Goal: Task Accomplishment & Management: Use online tool/utility

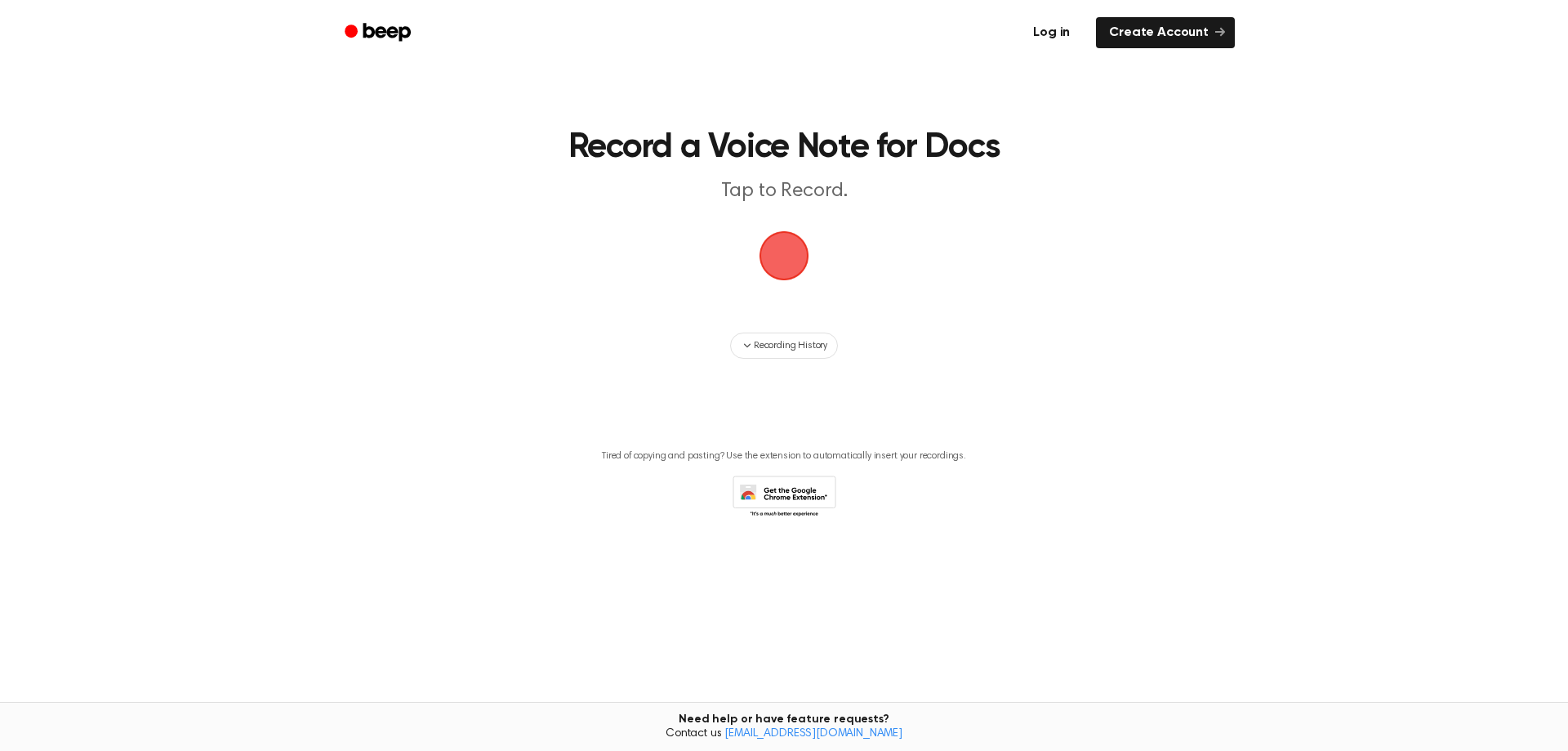
click at [1044, 36] on link "Log in" at bounding box center [1052, 33] width 70 height 38
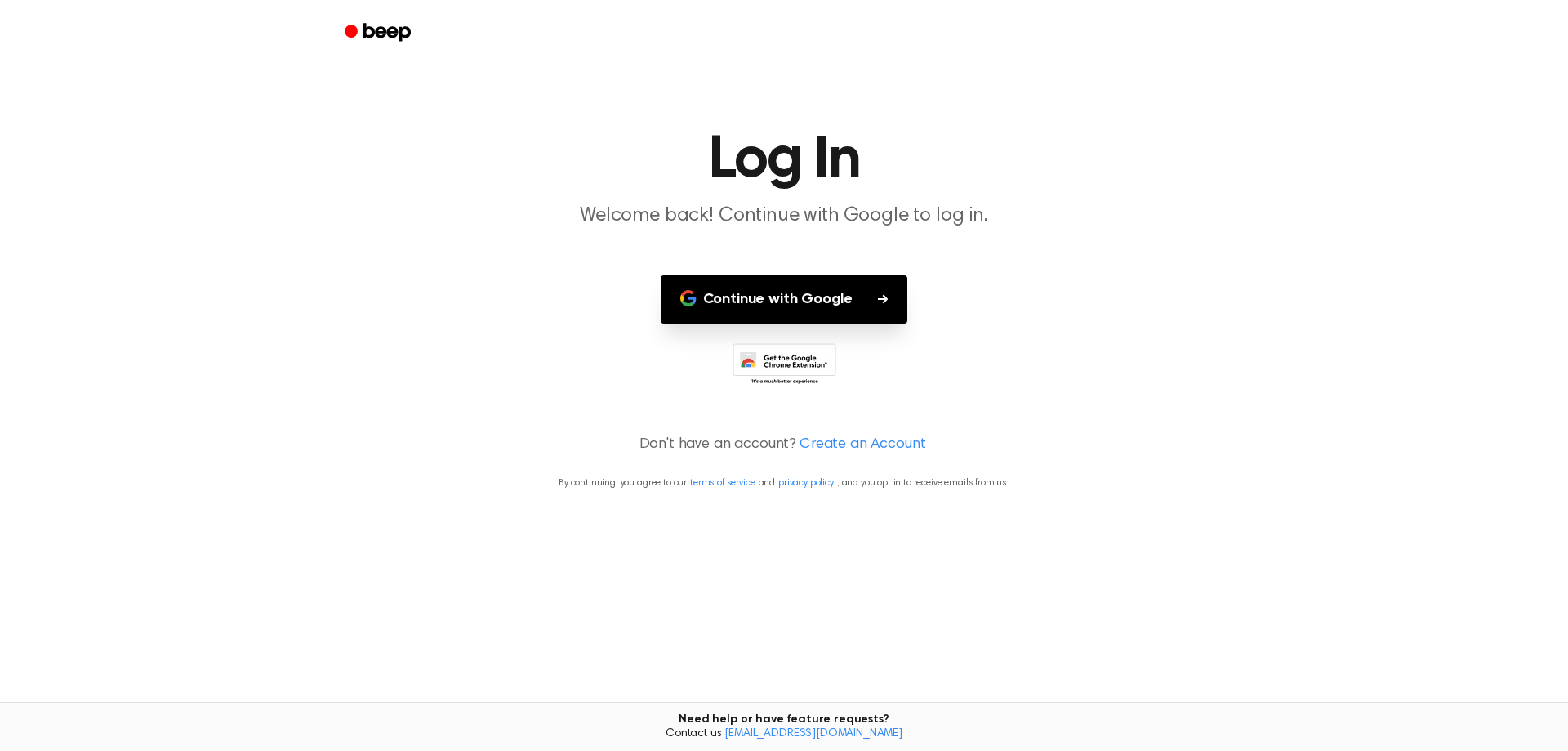
click at [777, 319] on button "Continue with Google" at bounding box center [784, 299] width 248 height 48
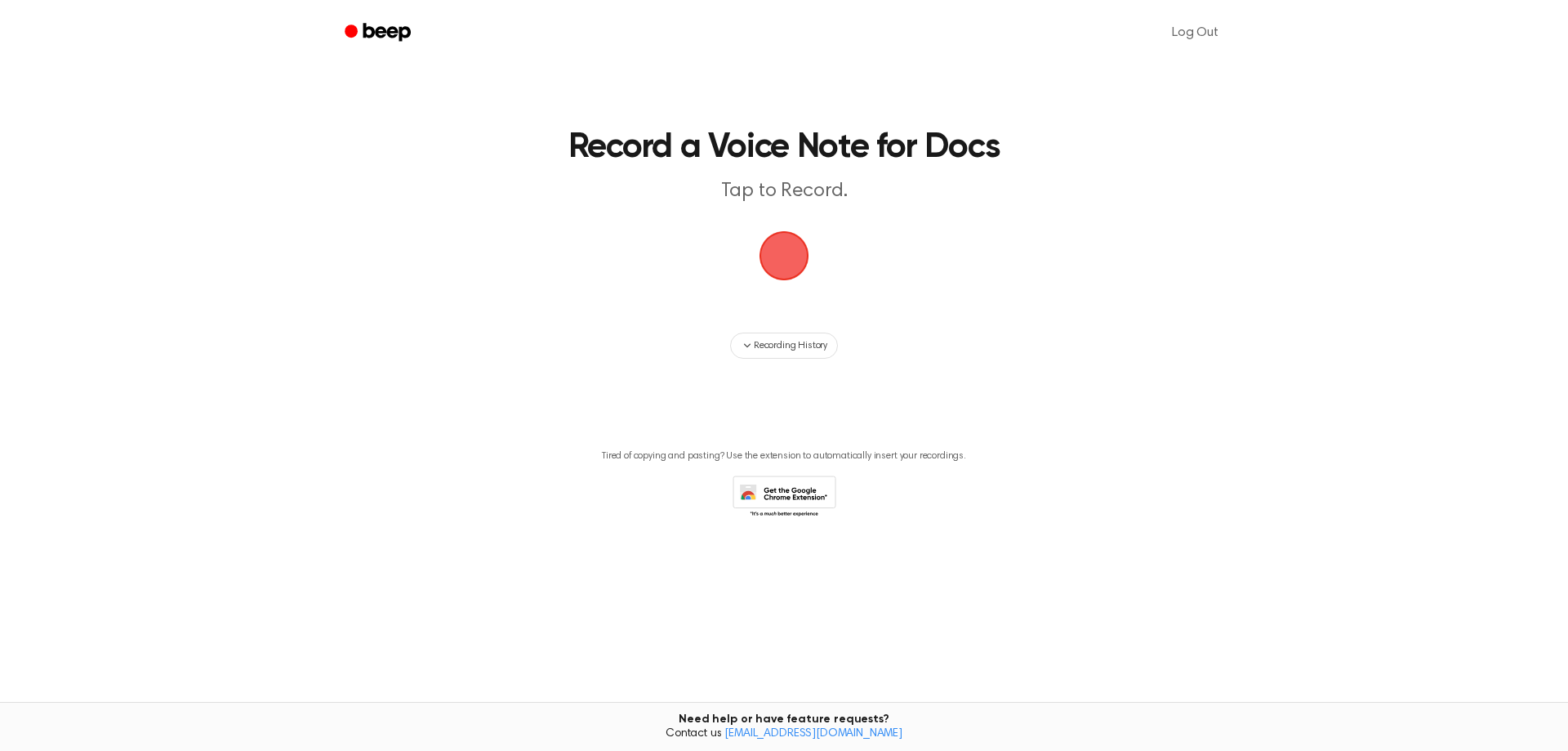
click at [763, 245] on span "button" at bounding box center [784, 256] width 46 height 46
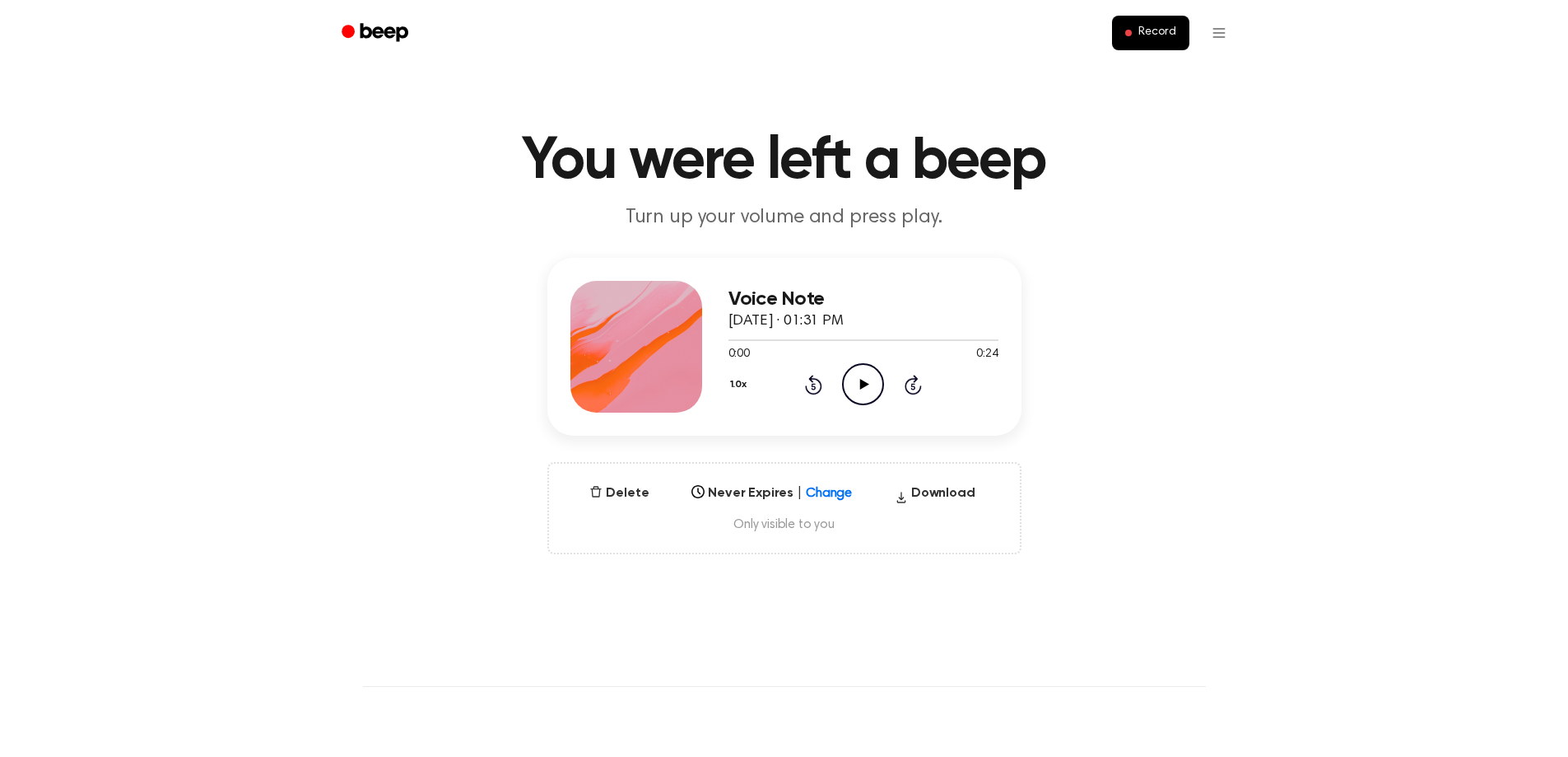
click at [858, 382] on icon "Play Audio" at bounding box center [863, 384] width 42 height 42
click at [872, 387] on icon "Pause Audio" at bounding box center [863, 384] width 42 height 42
